Goal: Task Accomplishment & Management: Manage account settings

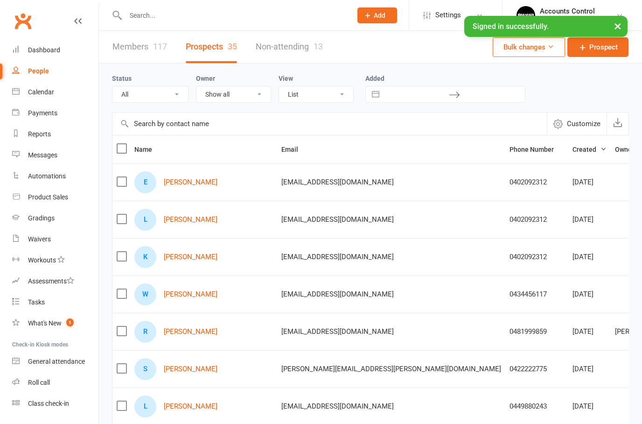
select select "100"
click at [42, 50] on div "Dashboard" at bounding box center [44, 49] width 32 height 7
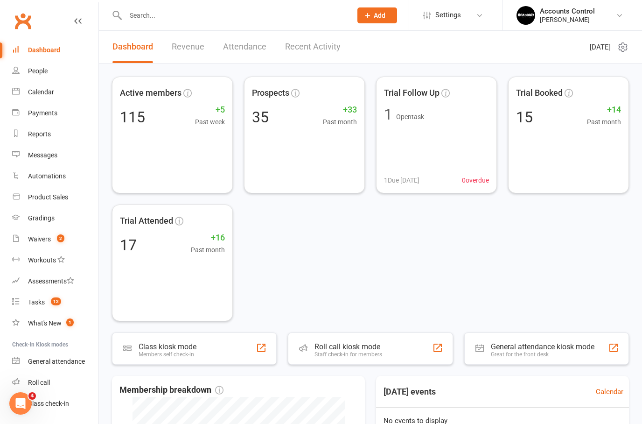
click at [37, 72] on div "People" at bounding box center [38, 70] width 20 height 7
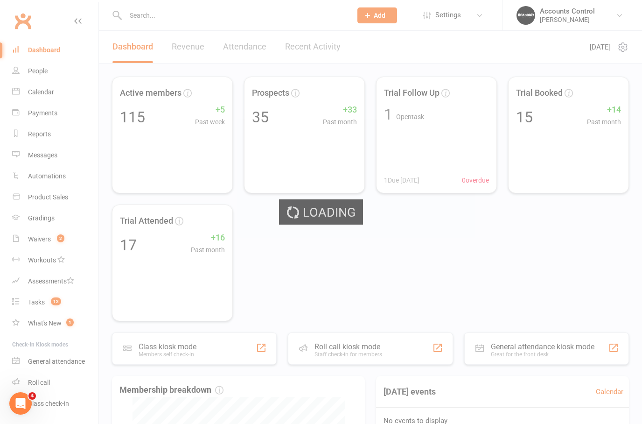
select select "100"
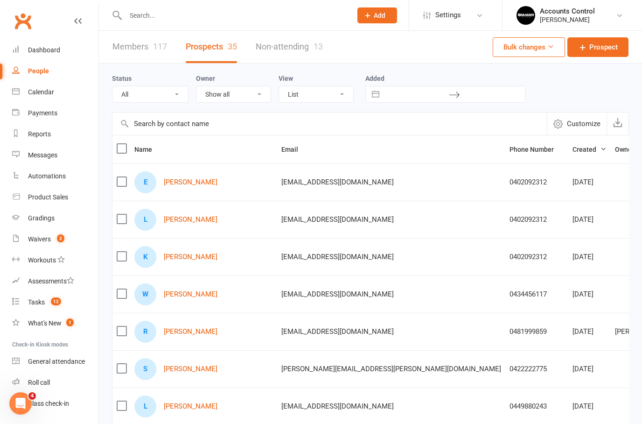
click at [128, 50] on link "Members 117" at bounding box center [139, 47] width 55 height 32
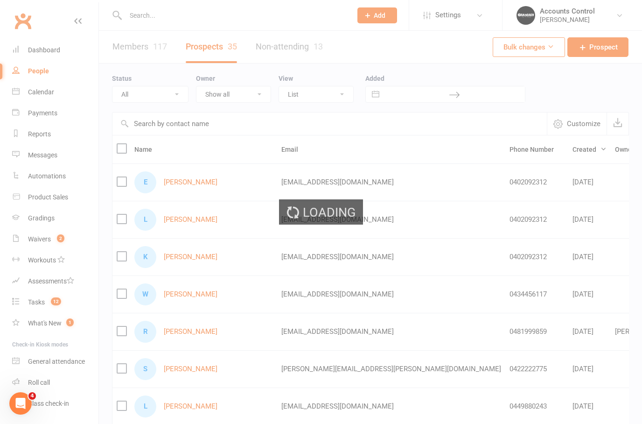
select select "100"
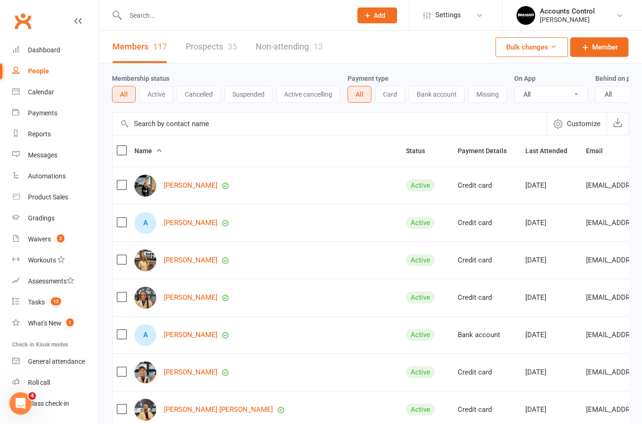
click at [154, 95] on button "Active" at bounding box center [157, 94] width 34 height 17
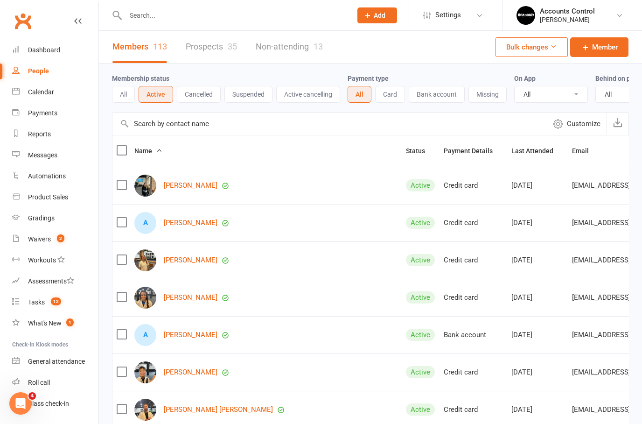
click at [126, 93] on button "All" at bounding box center [123, 94] width 23 height 17
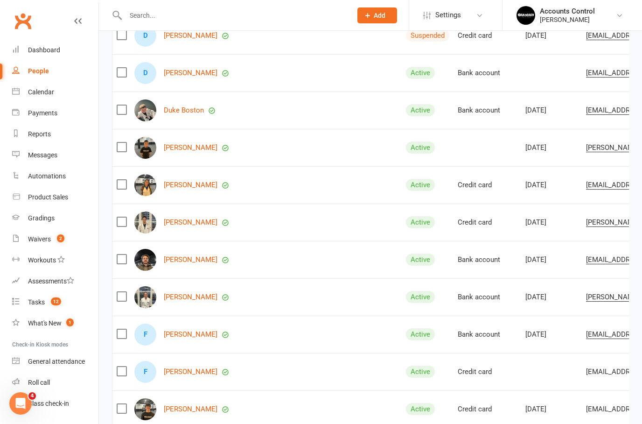
scroll to position [739, 0]
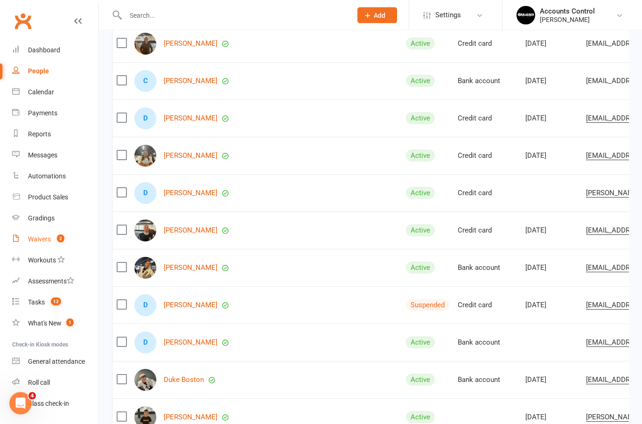
click at [48, 242] on div "Waivers" at bounding box center [39, 238] width 23 height 7
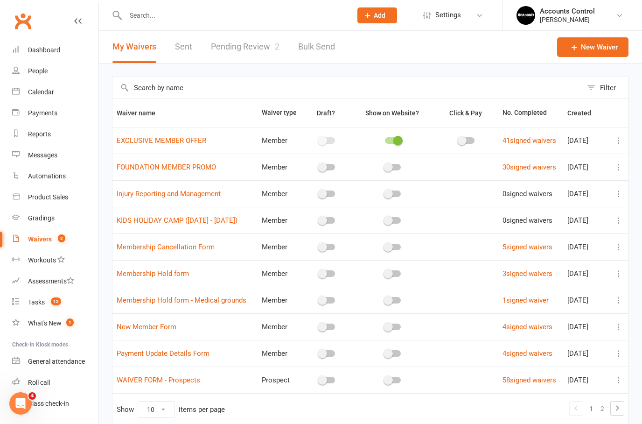
click at [237, 49] on link "Pending Review 2" at bounding box center [245, 47] width 69 height 32
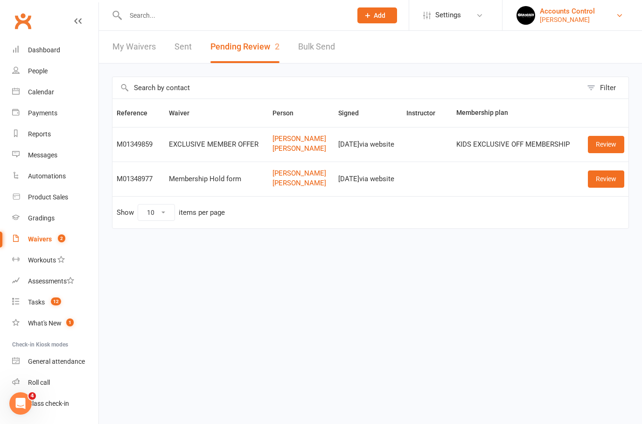
click at [583, 17] on div "[PERSON_NAME]" at bounding box center [567, 19] width 55 height 8
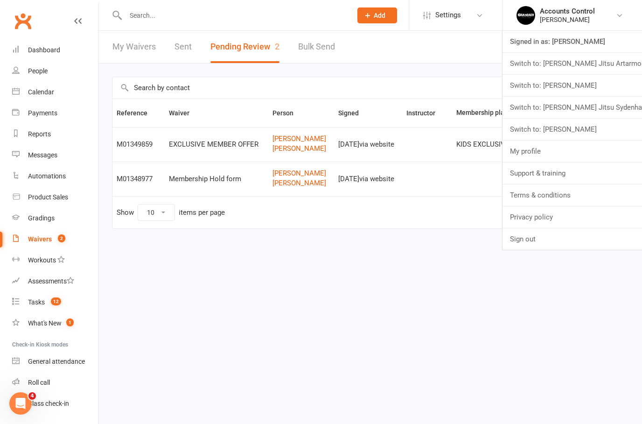
click at [228, 147] on div "EXCLUSIVE MEMBER OFFER" at bounding box center [216, 144] width 95 height 8
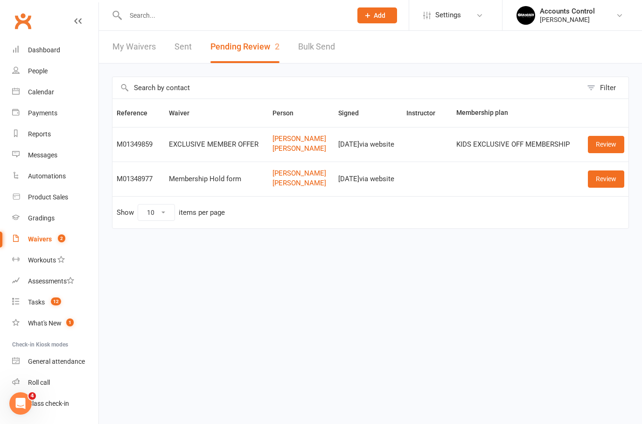
click at [596, 149] on link "Review" at bounding box center [606, 144] width 36 height 17
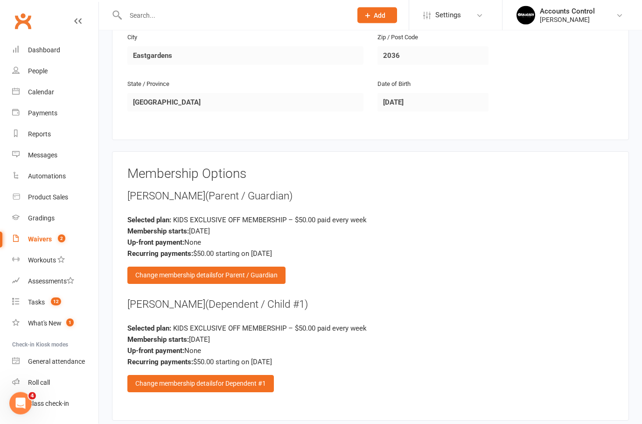
scroll to position [689, 0]
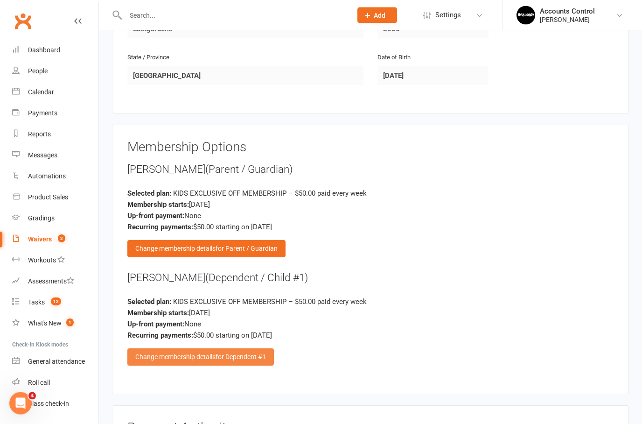
click at [223, 353] on span "for Dependent #1" at bounding box center [241, 356] width 50 height 7
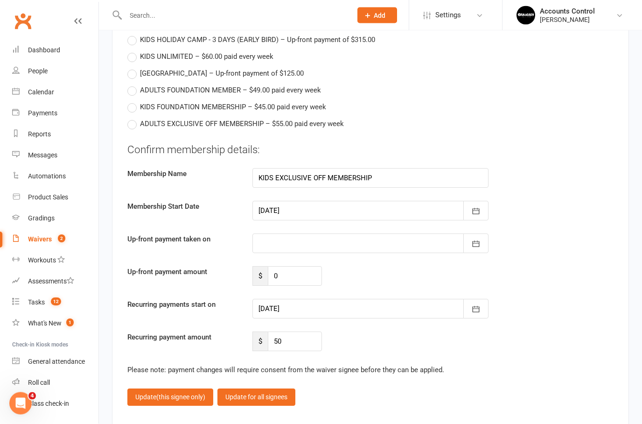
scroll to position [1024, 0]
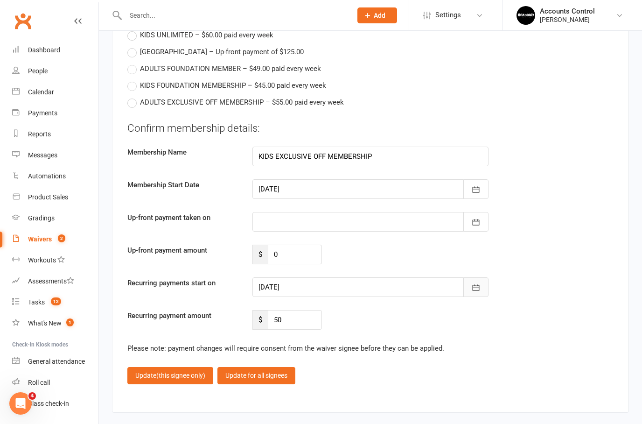
click at [482, 282] on button "button" at bounding box center [475, 287] width 25 height 20
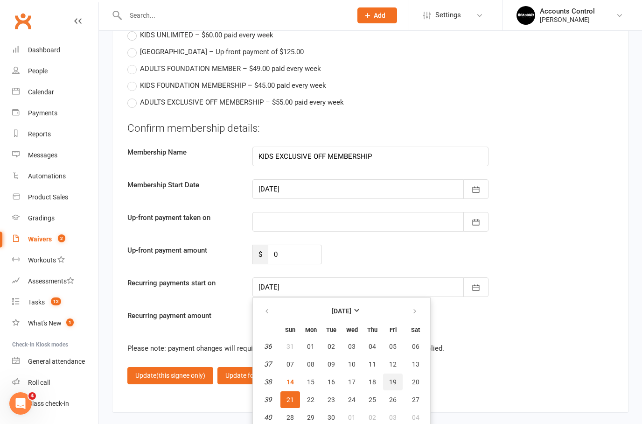
click at [390, 378] on span "19" at bounding box center [392, 381] width 7 height 7
type input "[DATE]"
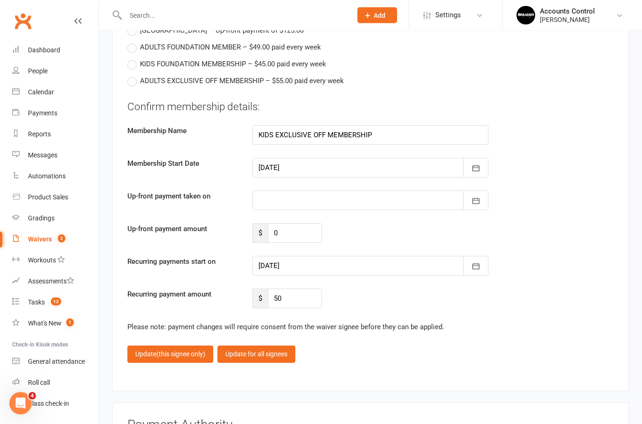
scroll to position [1059, 0]
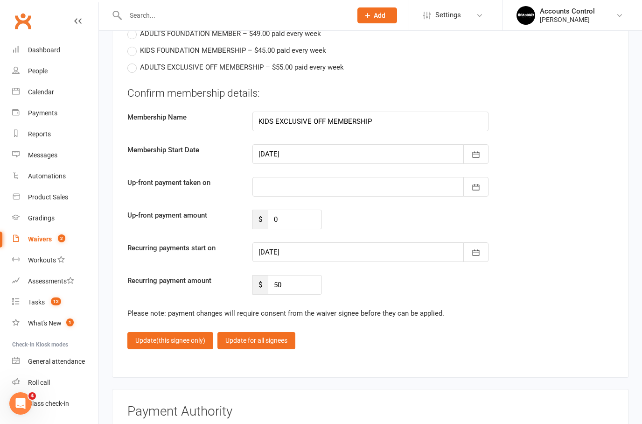
drag, startPoint x: 178, startPoint y: 337, endPoint x: 178, endPoint y: 292, distance: 44.8
click at [178, 337] on span "(this signee only)" at bounding box center [180, 340] width 49 height 7
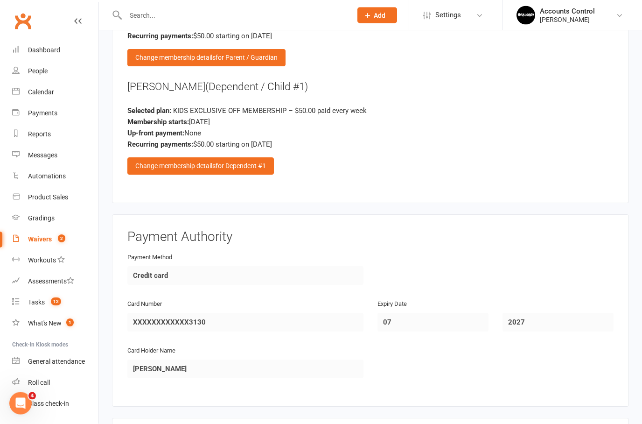
scroll to position [1014, 0]
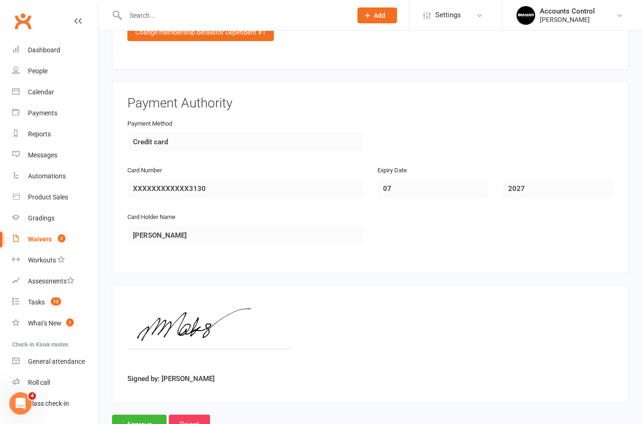
click at [134, 423] on input "Approve" at bounding box center [139, 424] width 55 height 20
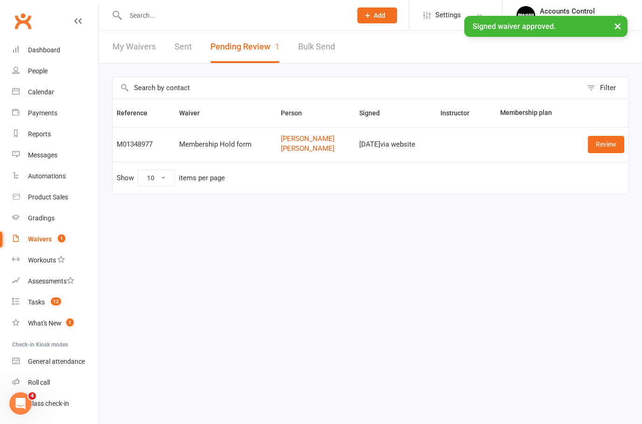
click at [136, 12] on input "text" at bounding box center [234, 15] width 223 height 13
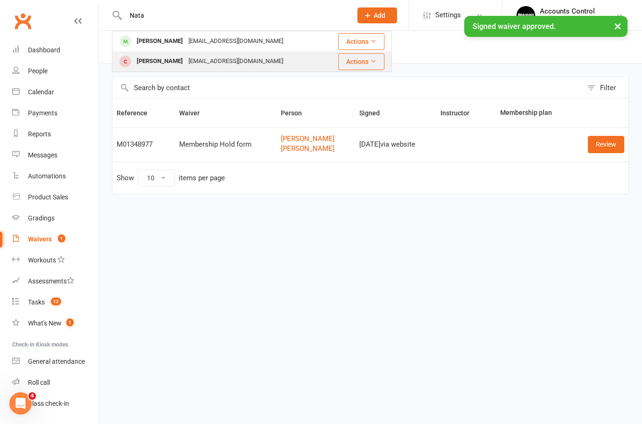
type input "Nata"
click at [152, 63] on div "[PERSON_NAME]" at bounding box center [160, 62] width 52 height 14
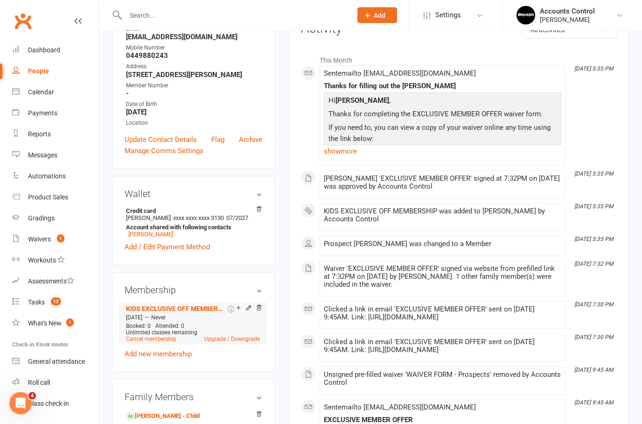
scroll to position [136, 0]
click at [261, 310] on icon at bounding box center [259, 307] width 5 height 5
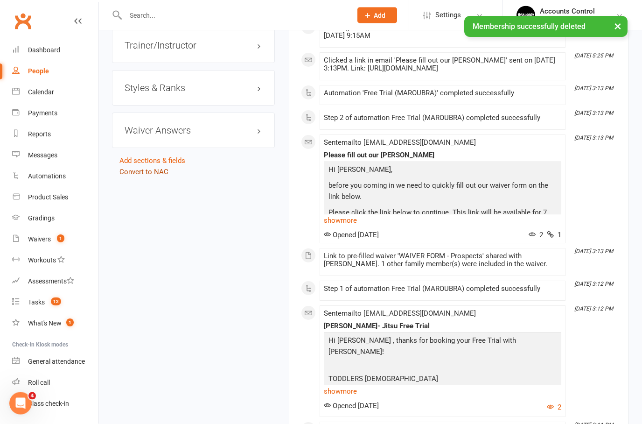
scroll to position [874, 0]
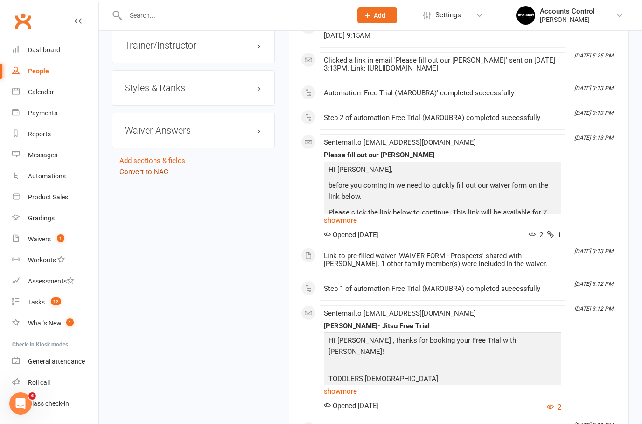
click at [151, 176] on link "Convert to NAC" at bounding box center [143, 172] width 49 height 8
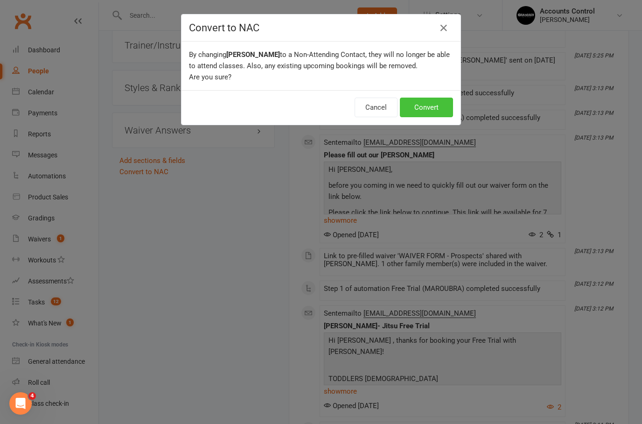
click at [423, 108] on button "Convert" at bounding box center [426, 108] width 53 height 20
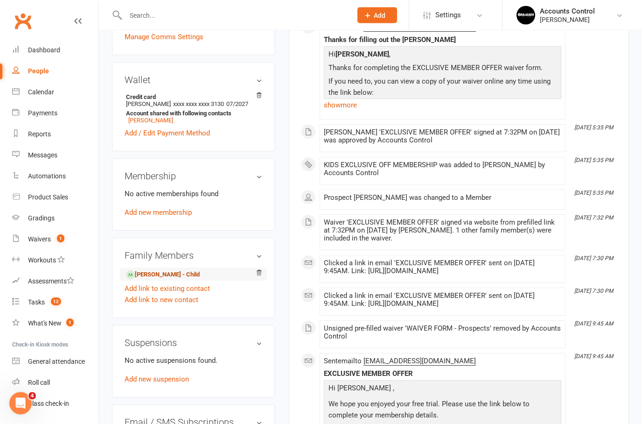
scroll to position [231, 0]
click at [173, 280] on link "[PERSON_NAME] - Child" at bounding box center [163, 275] width 74 height 10
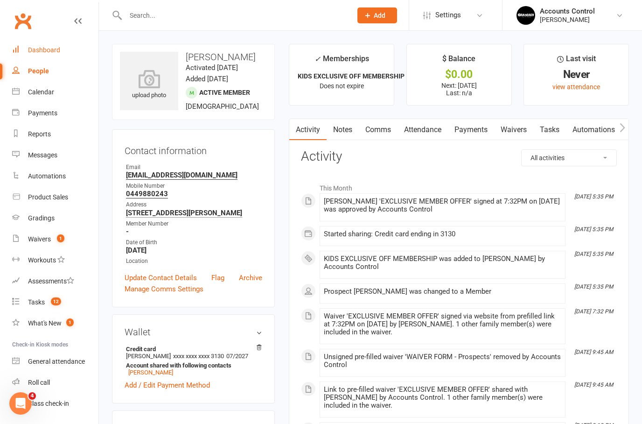
click at [47, 55] on link "Dashboard" at bounding box center [55, 50] width 86 height 21
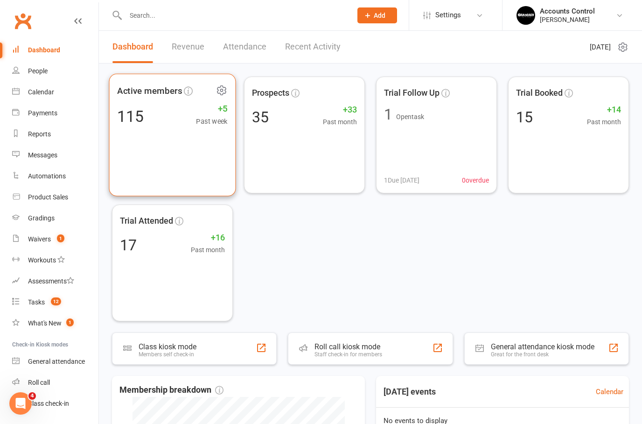
click at [224, 91] on icon at bounding box center [222, 90] width 12 height 12
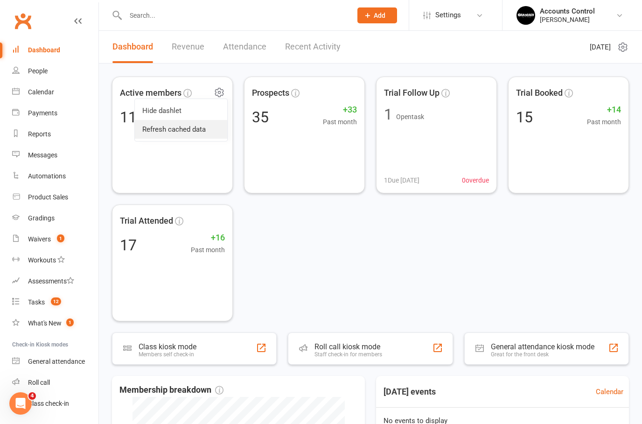
click at [176, 131] on link "Refresh cached data" at bounding box center [181, 129] width 92 height 19
click at [595, 18] on div "[PERSON_NAME]" at bounding box center [567, 19] width 55 height 8
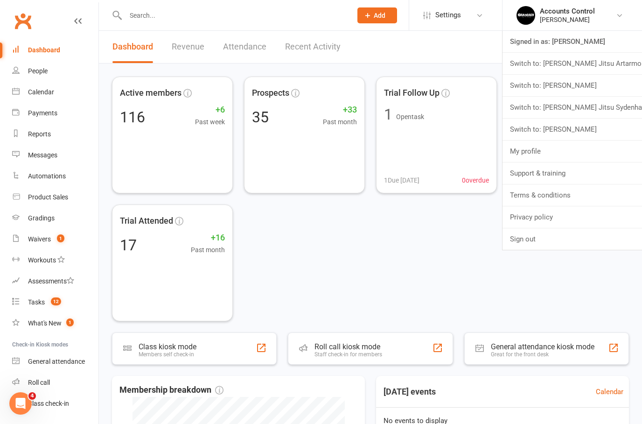
click at [583, 63] on link "Switch to: [PERSON_NAME] Jitsu Artarmon" at bounding box center [573, 63] width 140 height 21
